Goal: Task Accomplishment & Management: Use online tool/utility

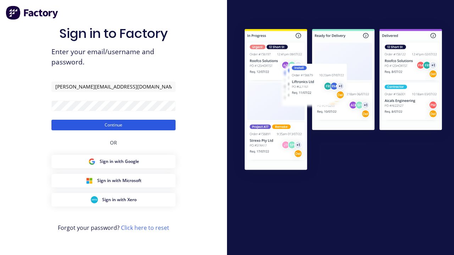
click at [113, 125] on button "Continue" at bounding box center [113, 125] width 124 height 11
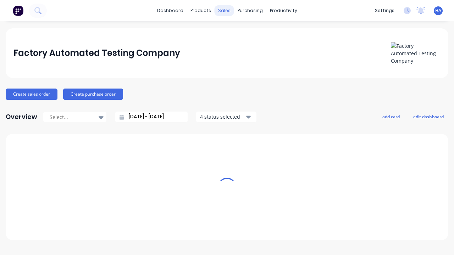
click at [224, 11] on div "sales" at bounding box center [225, 10] width 20 height 11
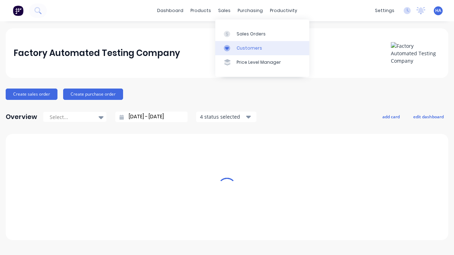
click at [262, 48] on link "Customers" at bounding box center [262, 48] width 94 height 14
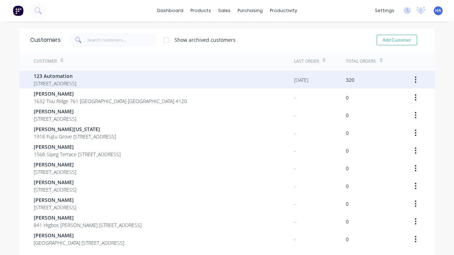
click at [76, 76] on span "123 Automation" at bounding box center [55, 75] width 43 height 7
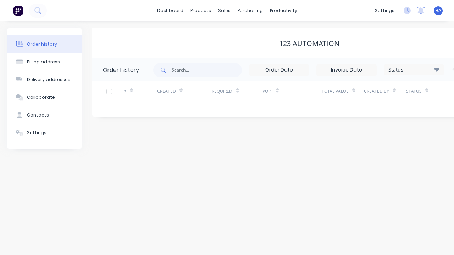
scroll to position [0, 72]
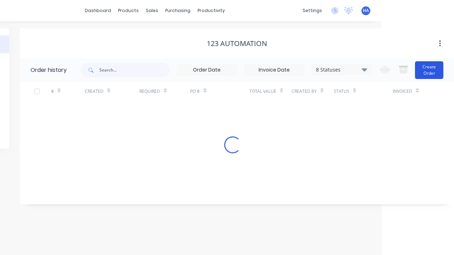
click at [430, 70] on button "Create Order" at bounding box center [429, 70] width 28 height 18
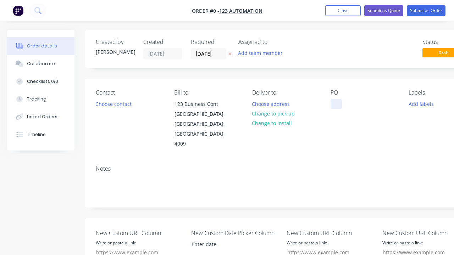
click at [336, 104] on div at bounding box center [336, 104] width 11 height 10
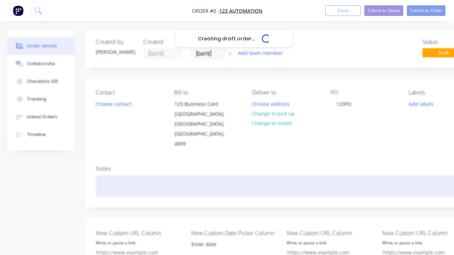
scroll to position [0, 22]
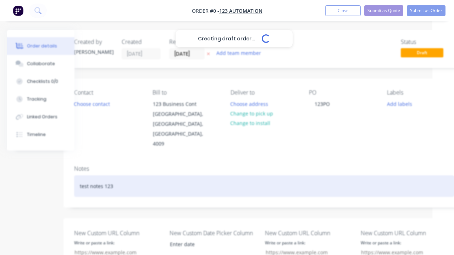
scroll to position [253, 39]
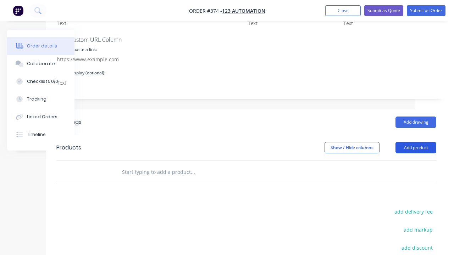
click at [416, 142] on button "Add product" at bounding box center [415, 147] width 41 height 11
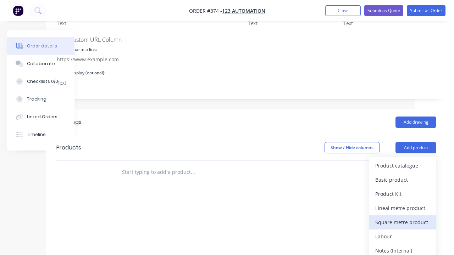
click at [403, 217] on div "Square metre product" at bounding box center [402, 222] width 55 height 10
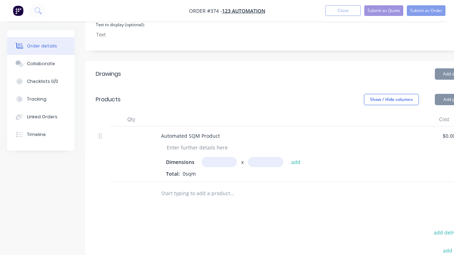
click at [232, 187] on input "text" at bounding box center [232, 194] width 142 height 14
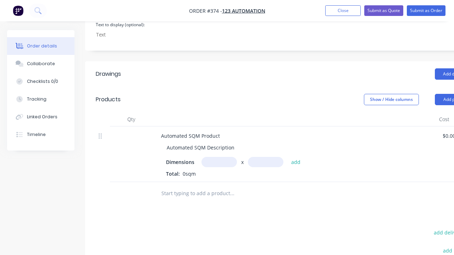
type input "1"
